Goal: Task Accomplishment & Management: Manage account settings

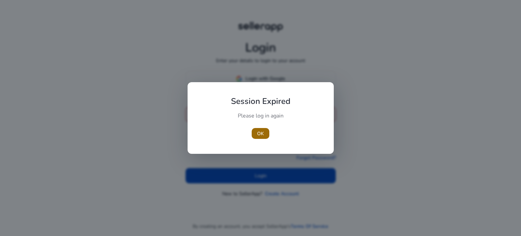
click at [260, 130] on span "OK" at bounding box center [260, 133] width 7 height 7
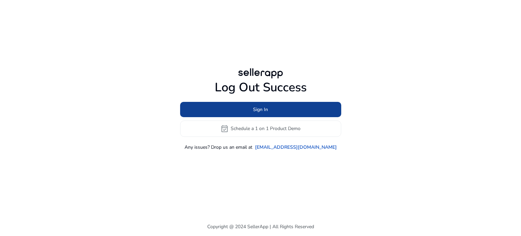
click at [262, 112] on span "Sign In" at bounding box center [260, 109] width 15 height 7
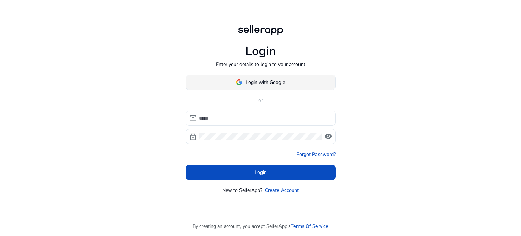
click at [272, 81] on span "Login with Google" at bounding box center [264, 82] width 39 height 7
